Goal: Task Accomplishment & Management: Complete application form

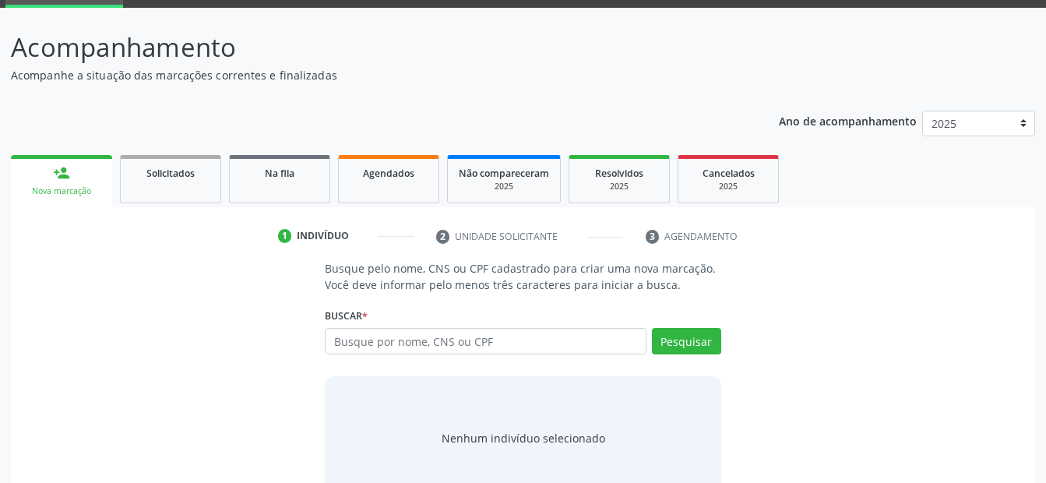
scroll to position [118, 0]
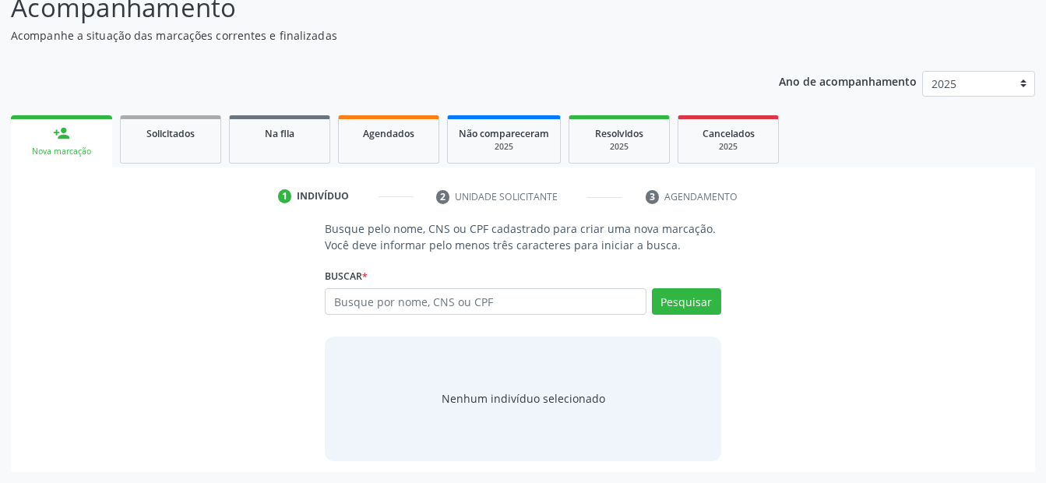
click at [420, 297] on input "text" at bounding box center [485, 301] width 321 height 26
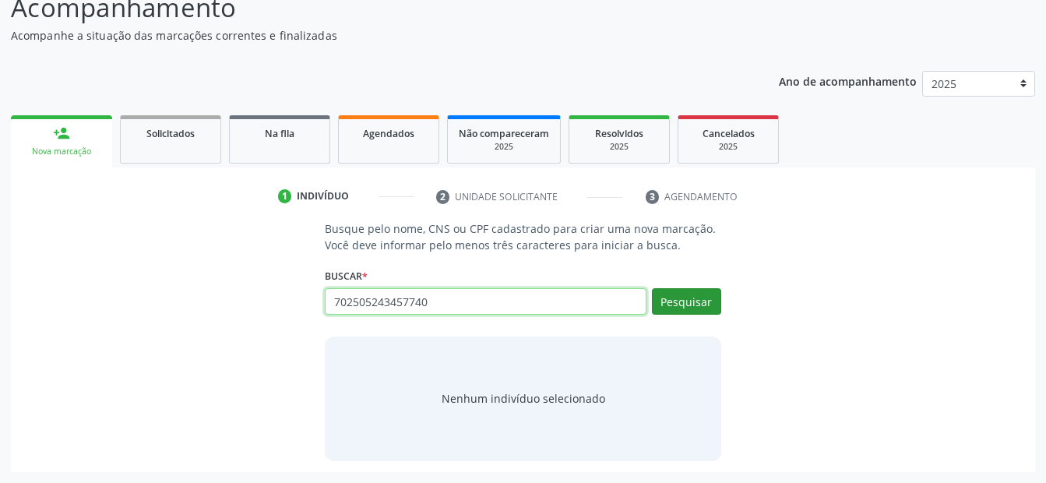
type input "702505243457740"
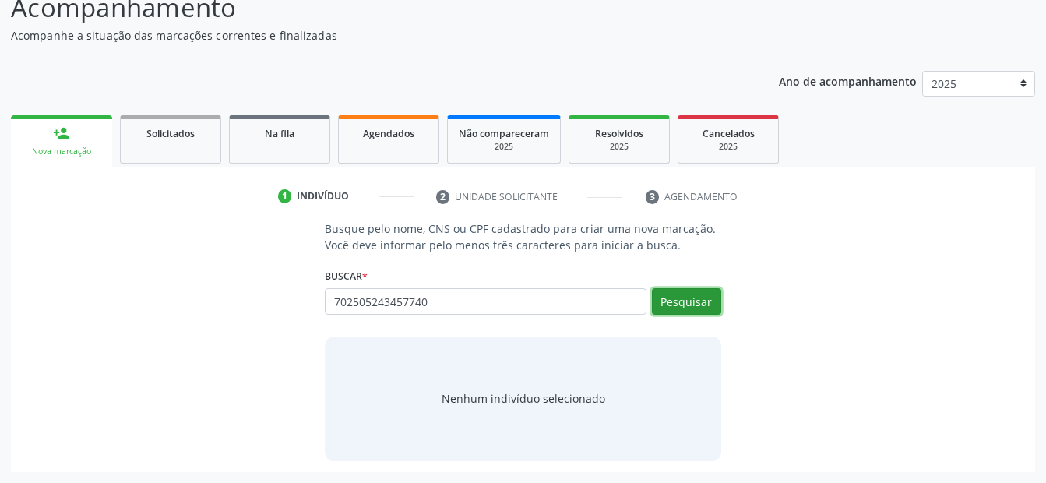
click at [679, 304] on button "Pesquisar" at bounding box center [686, 301] width 69 height 26
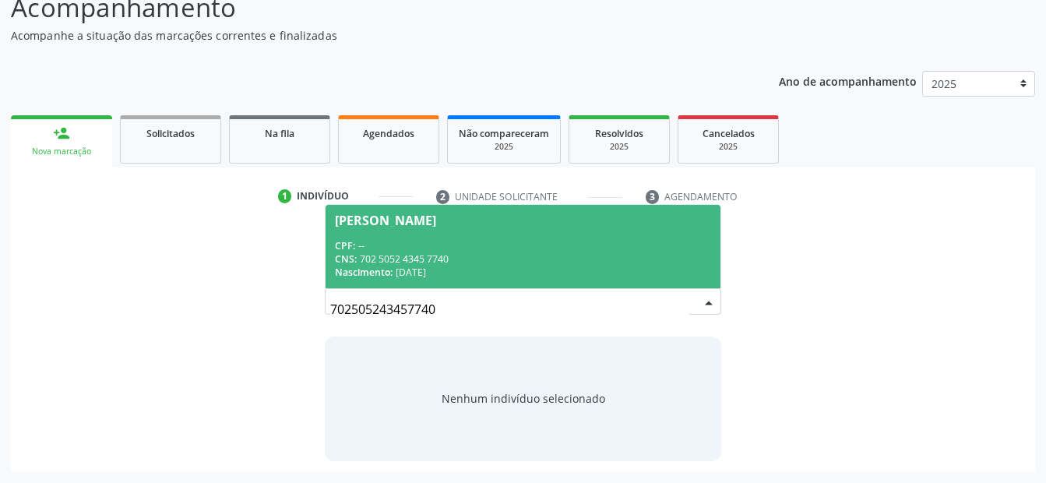
click at [371, 227] on span "[PERSON_NAME] CPF: -- CNS: 702 5052 4345 7740 Nascimento: [DATE]" at bounding box center [522, 246] width 394 height 83
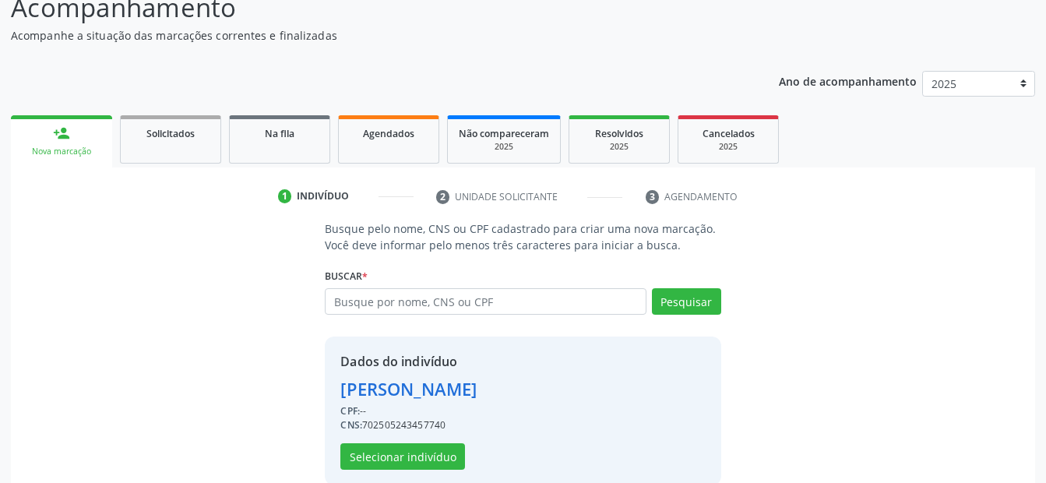
scroll to position [142, 0]
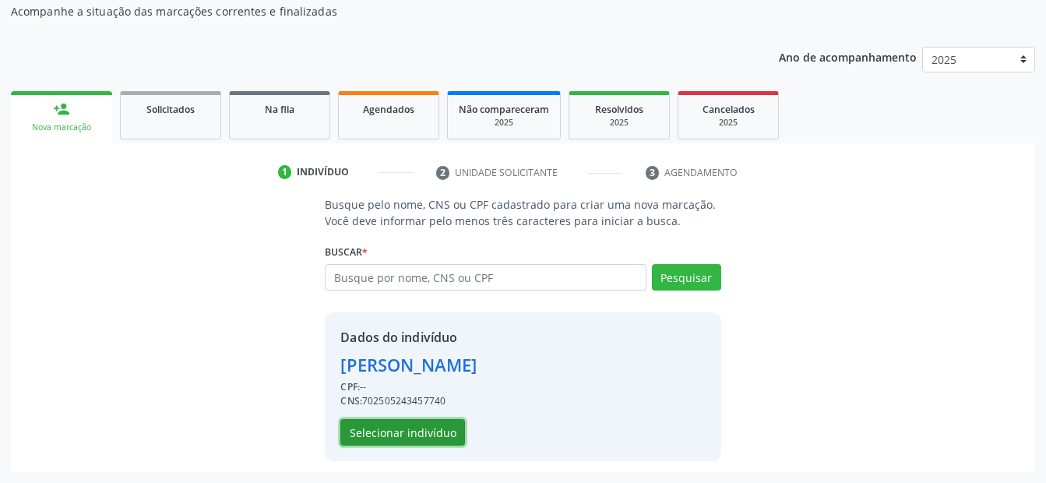
click at [391, 431] on button "Selecionar indivíduo" at bounding box center [402, 432] width 125 height 26
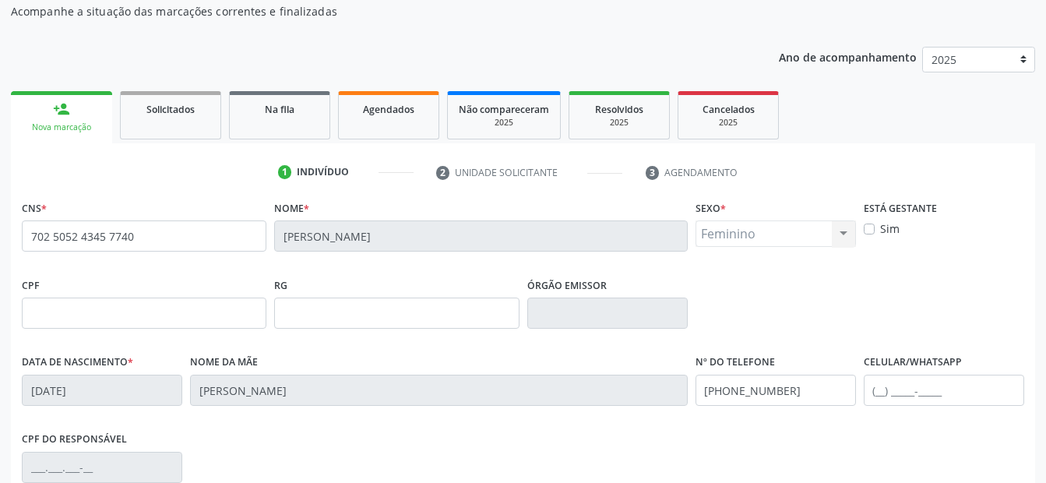
scroll to position [297, 0]
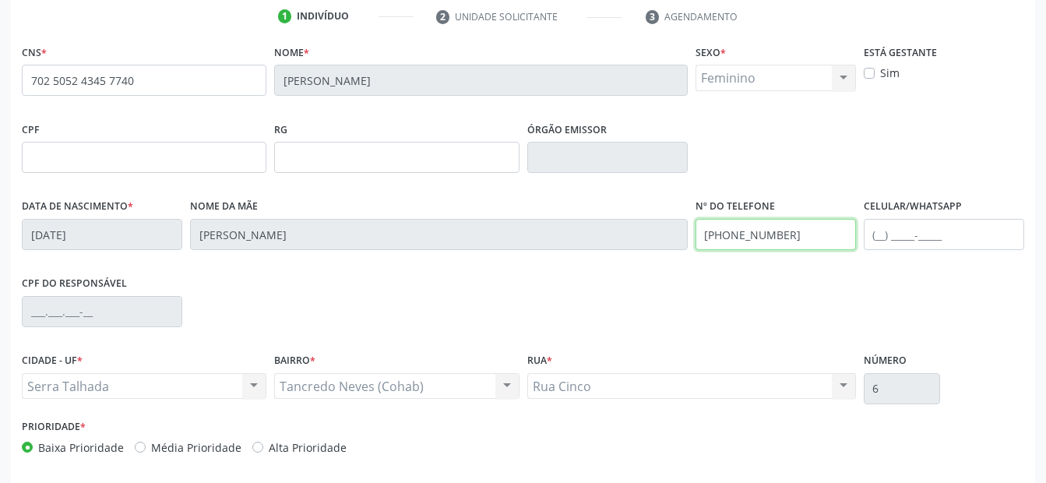
drag, startPoint x: 806, startPoint y: 235, endPoint x: 654, endPoint y: 258, distance: 153.6
click at [655, 258] on div "Data de nascimento * [DATE] Nome da mãe [PERSON_NAME] Nº do Telefone [PHONE_NUM…" at bounding box center [523, 233] width 1010 height 77
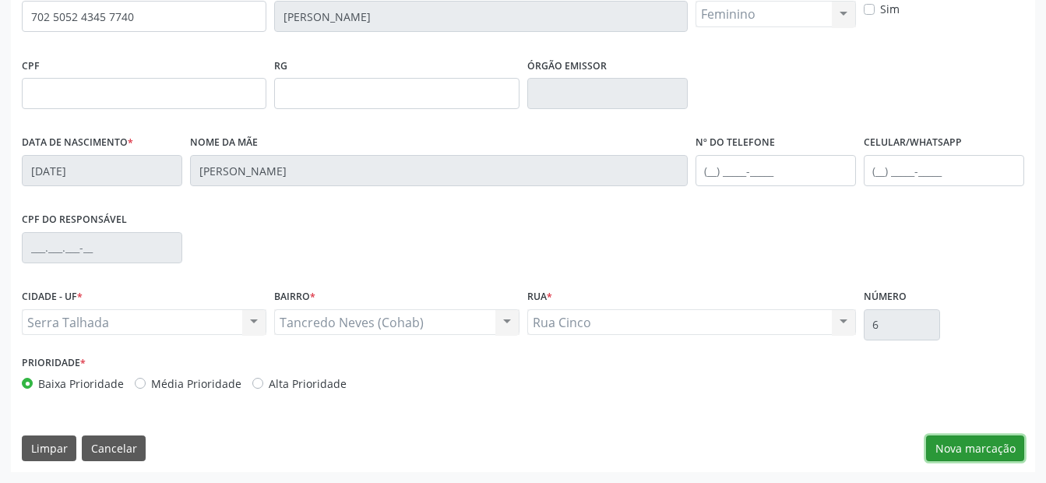
drag, startPoint x: 955, startPoint y: 446, endPoint x: 733, endPoint y: 397, distance: 227.3
click at [953, 445] on button "Nova marcação" at bounding box center [975, 448] width 98 height 26
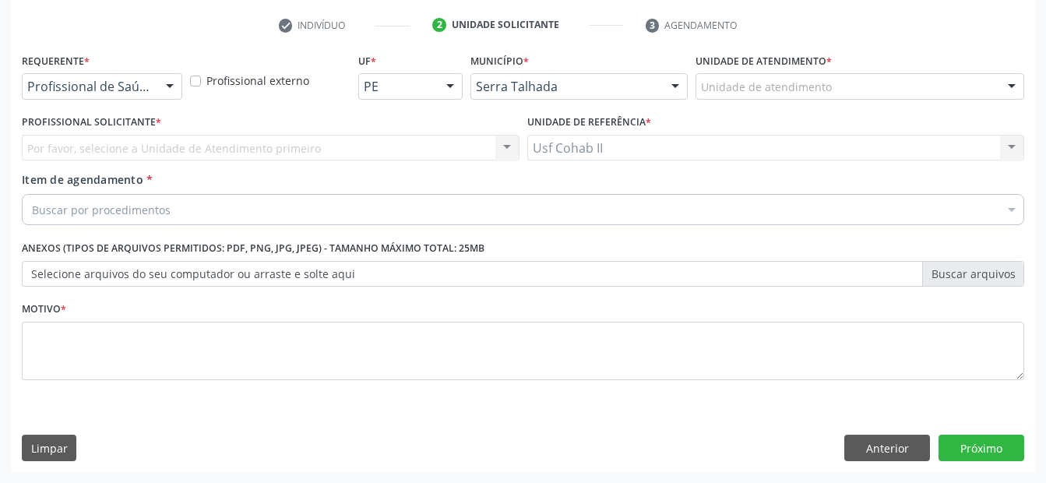
scroll to position [289, 0]
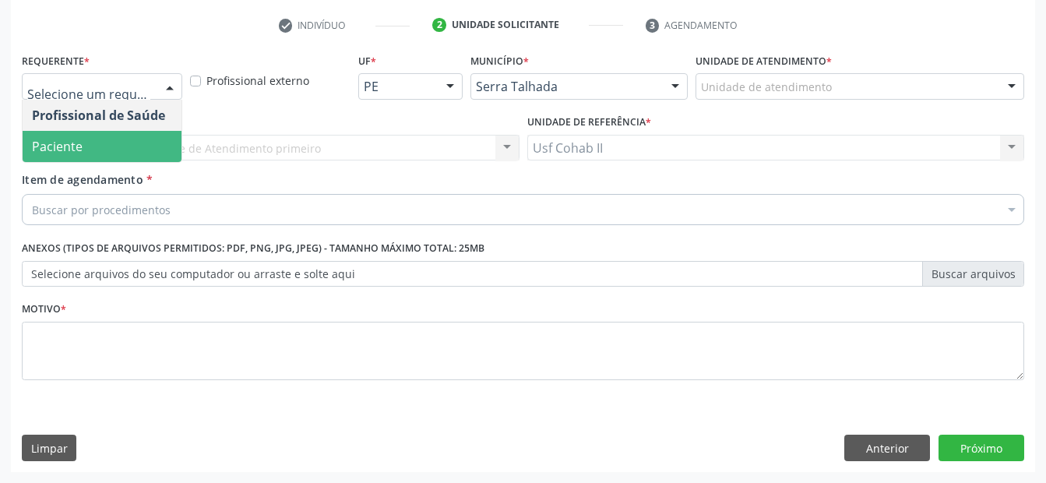
click at [88, 146] on span "Paciente" at bounding box center [102, 146] width 159 height 31
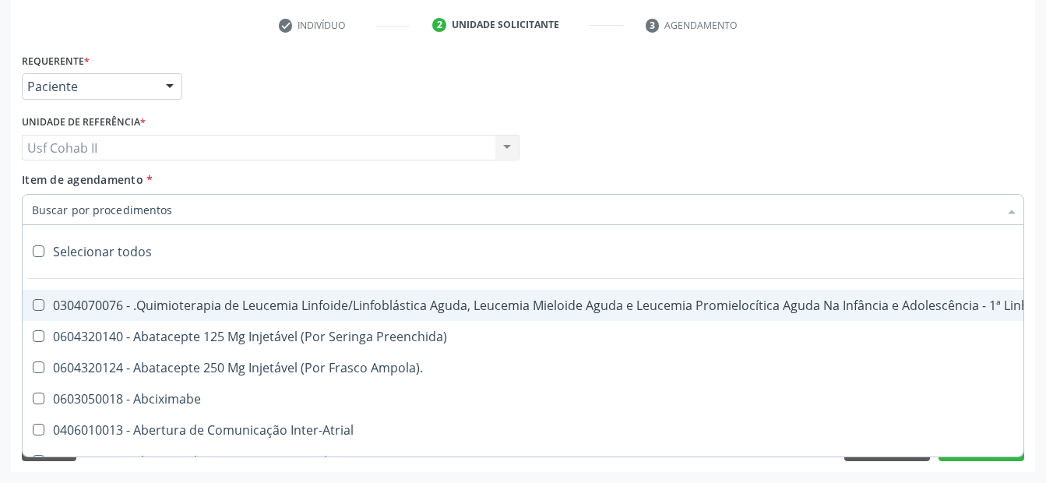
click at [89, 209] on input "Item de agendamento *" at bounding box center [515, 209] width 966 height 31
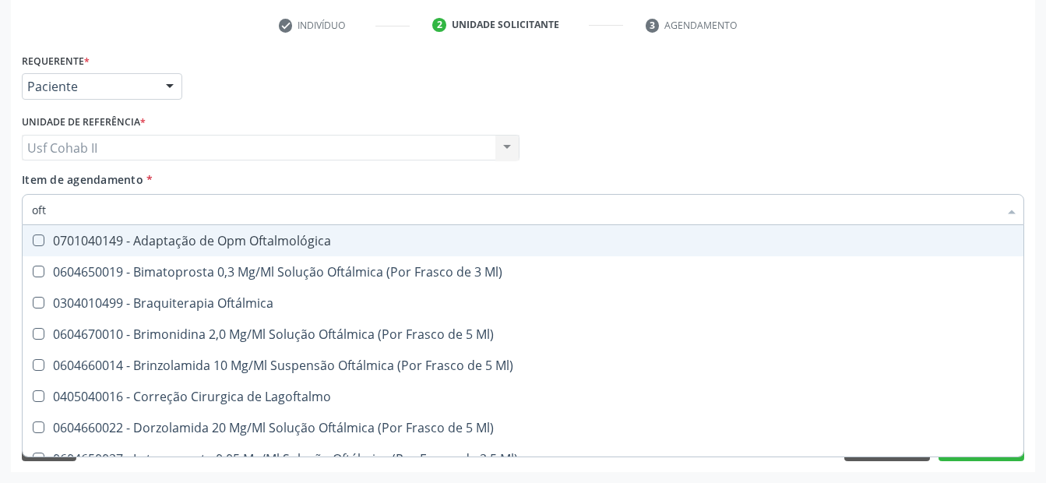
type input "ofta"
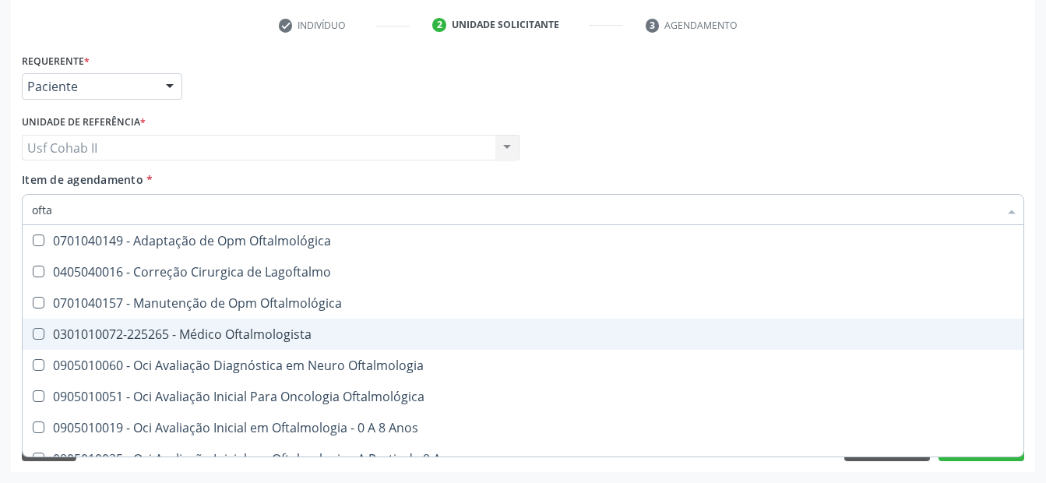
click at [224, 329] on div "0301010072-225265 - Médico Oftalmologista" at bounding box center [523, 334] width 982 height 12
checkbox Oftalmologista "true"
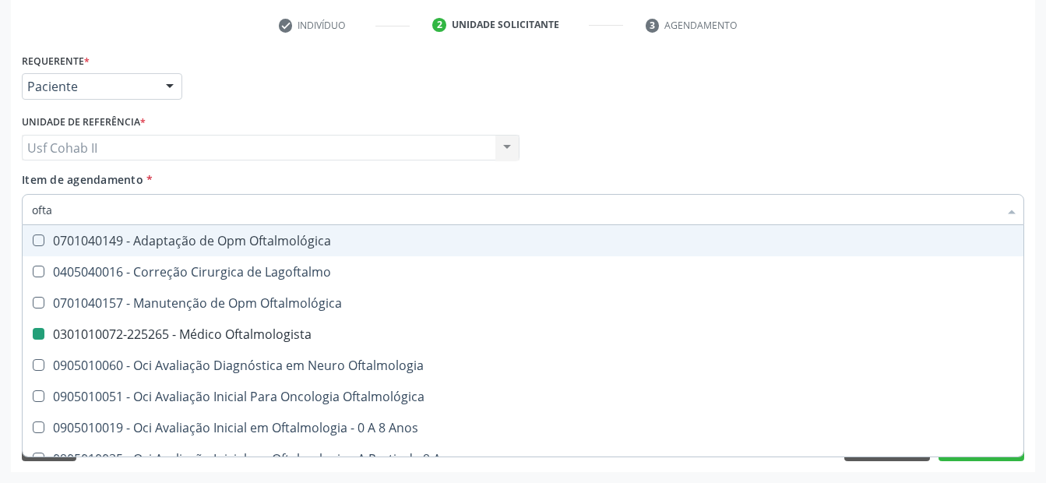
click at [264, 90] on div "Requerente * Paciente Profissional de Saúde Paciente Nenhum resultado encontrad…" at bounding box center [523, 79] width 1010 height 61
checkbox Lagoftalmo "true"
checkbox Oftalmologista "false"
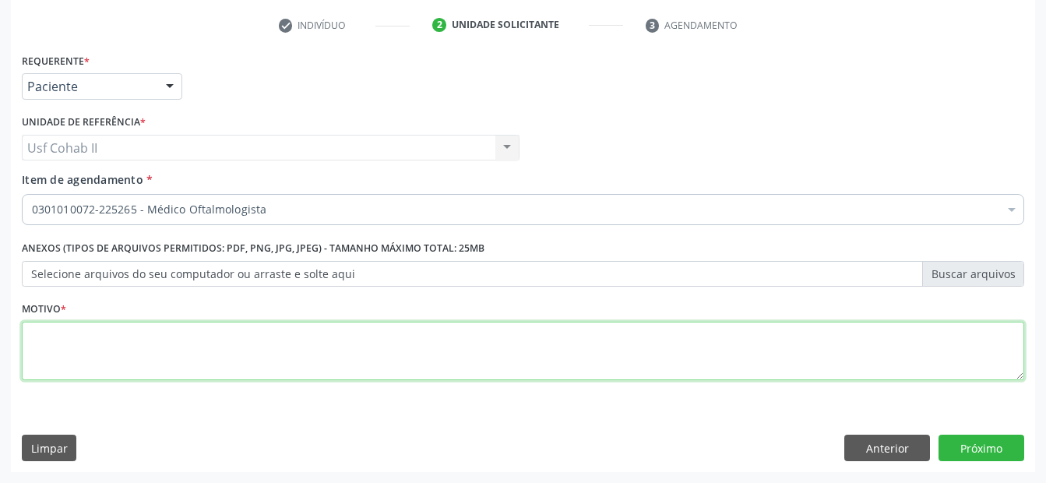
click at [772, 348] on textarea at bounding box center [523, 351] width 1002 height 59
type textarea "."
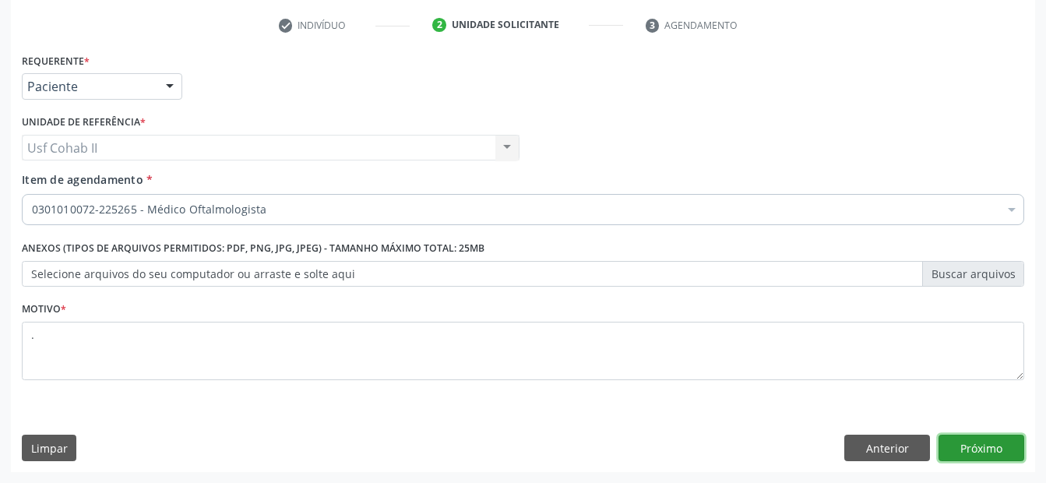
click at [991, 441] on button "Próximo" at bounding box center [981, 447] width 86 height 26
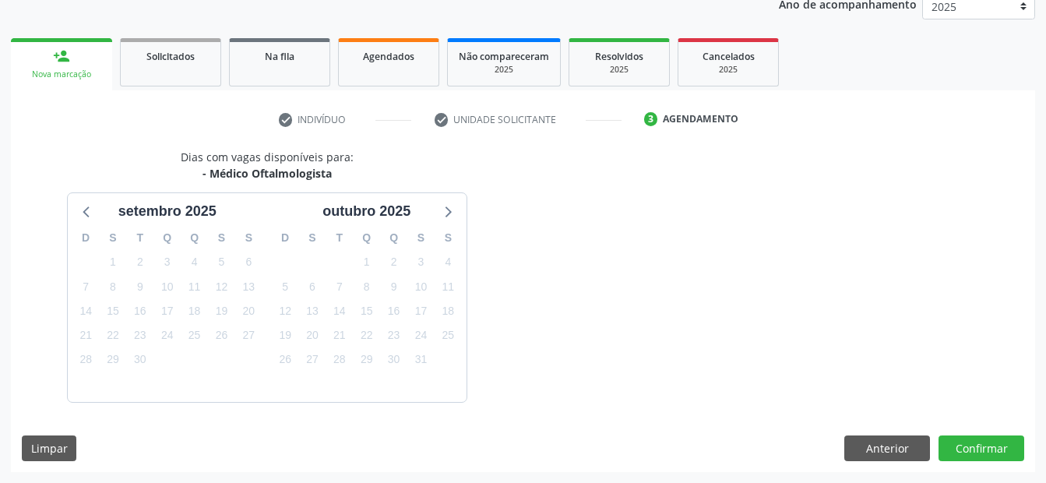
scroll to position [241, 0]
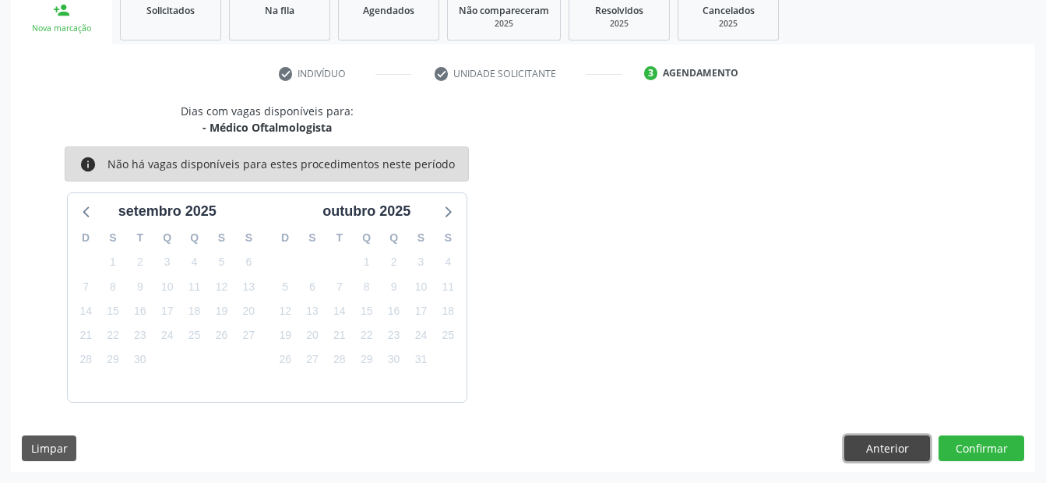
click at [893, 453] on button "Anterior" at bounding box center [887, 448] width 86 height 26
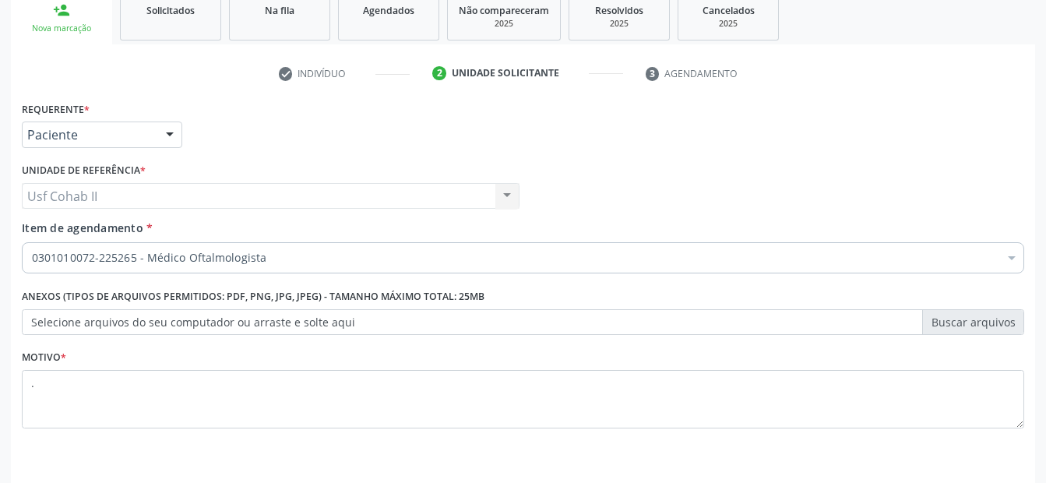
scroll to position [289, 0]
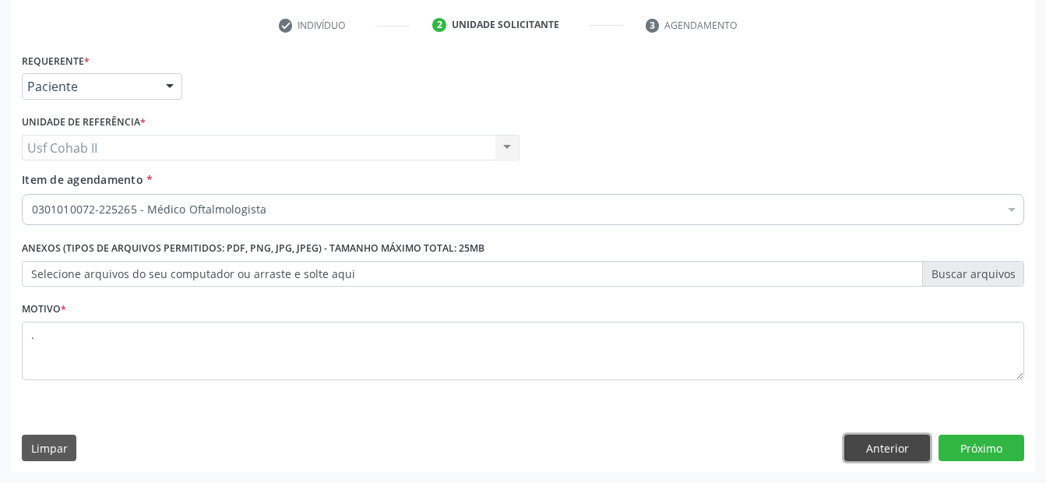
click at [889, 445] on button "Anterior" at bounding box center [887, 447] width 86 height 26
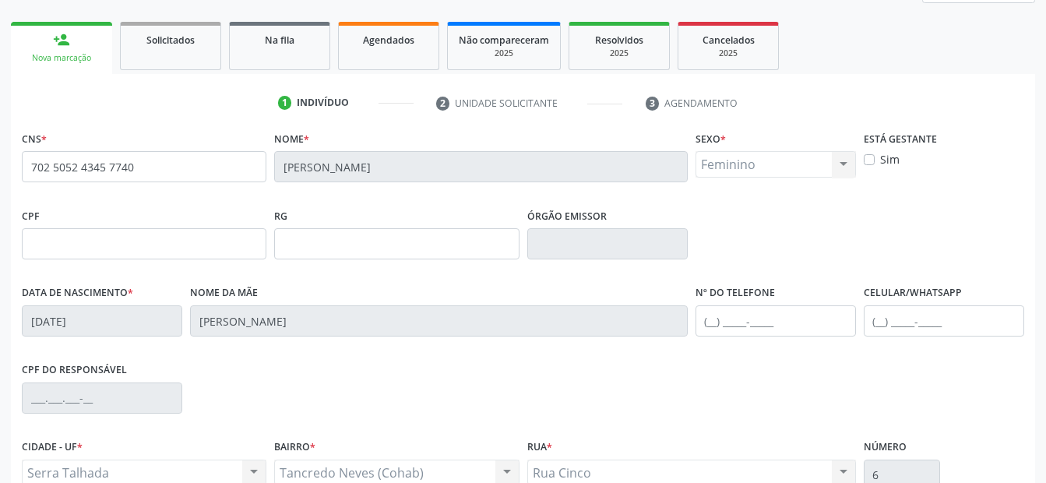
scroll to position [0, 0]
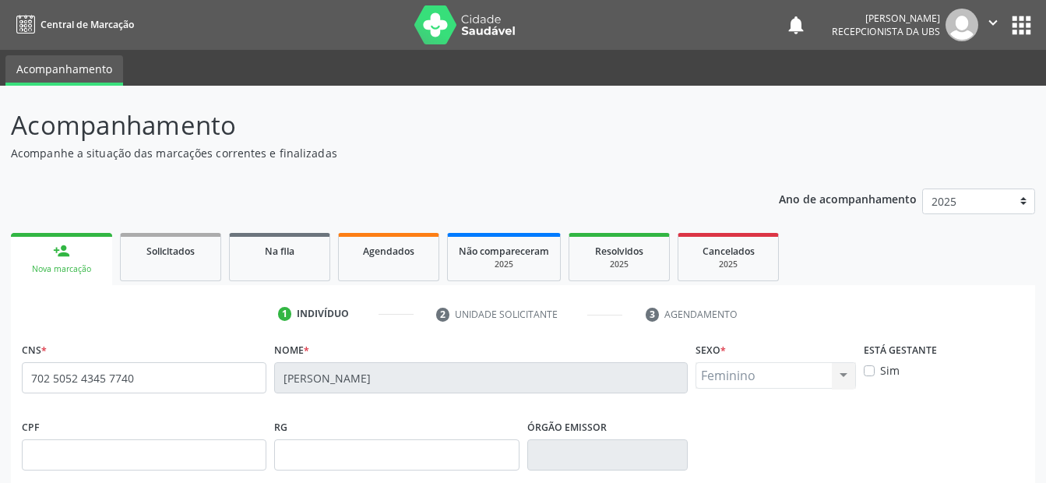
click at [70, 255] on link "person_add Nova marcação" at bounding box center [61, 259] width 101 height 52
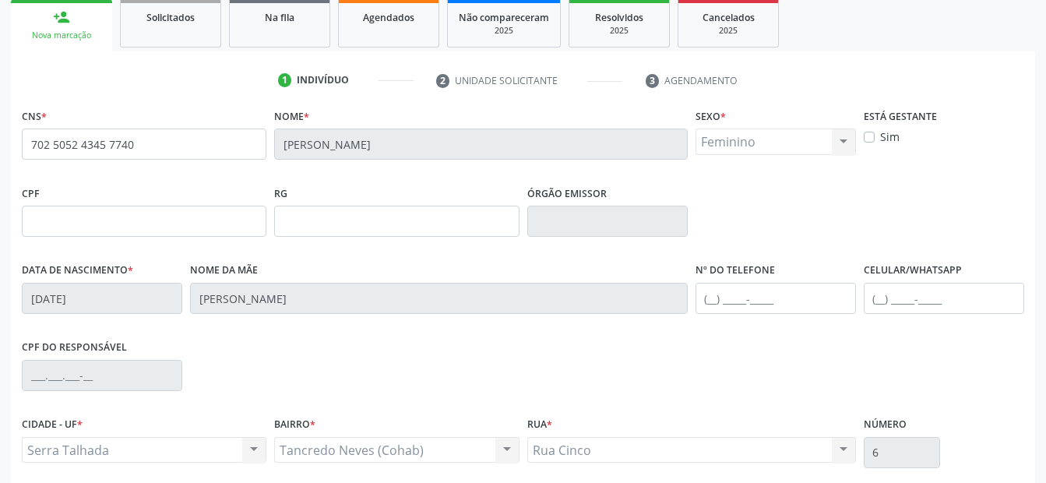
scroll to position [361, 0]
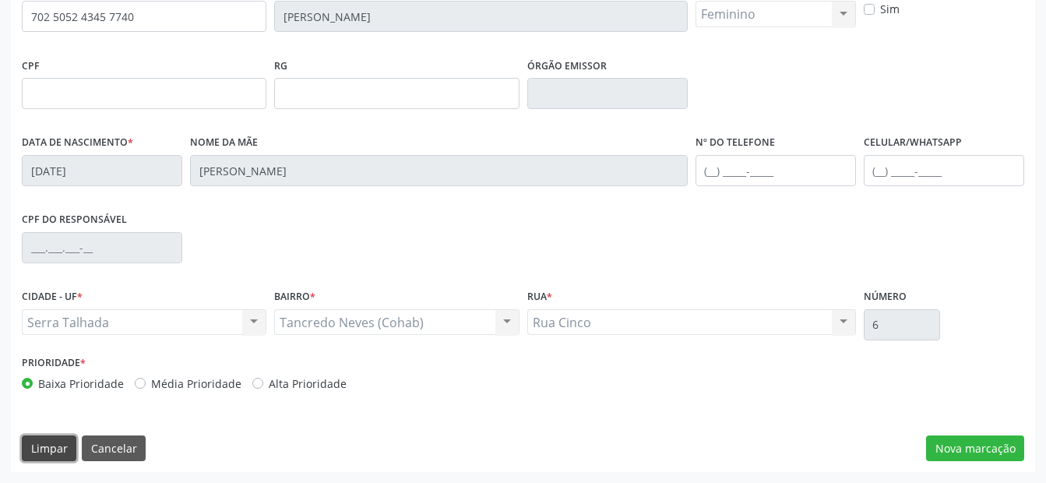
click at [38, 447] on button "Limpar" at bounding box center [49, 448] width 55 height 26
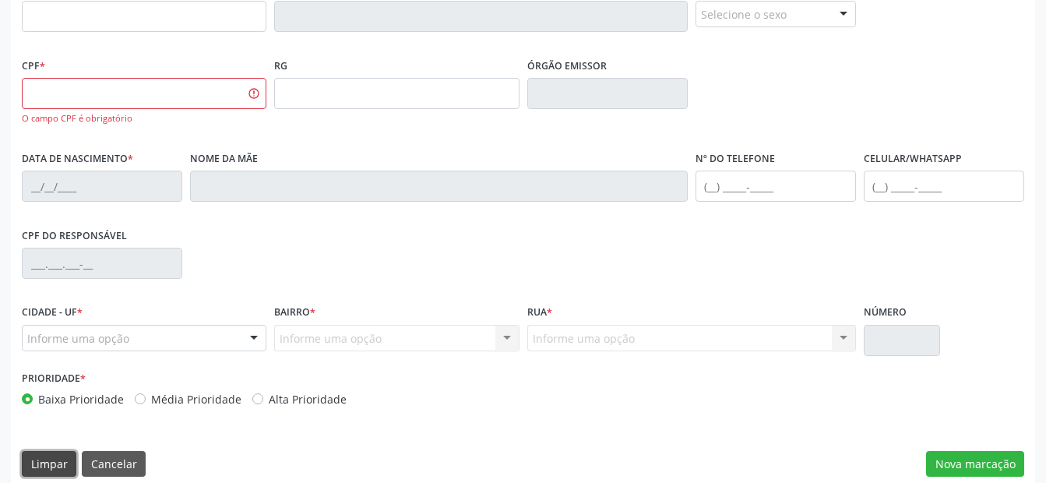
scroll to position [206, 0]
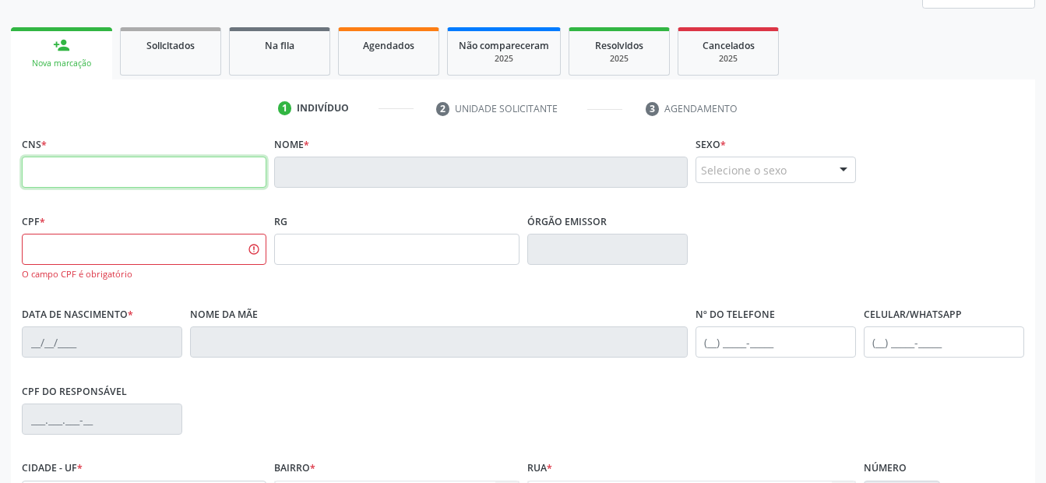
click at [133, 171] on input "text" at bounding box center [144, 171] width 244 height 31
type input "023 1438 8429"
